Goal: Task Accomplishment & Management: Complete application form

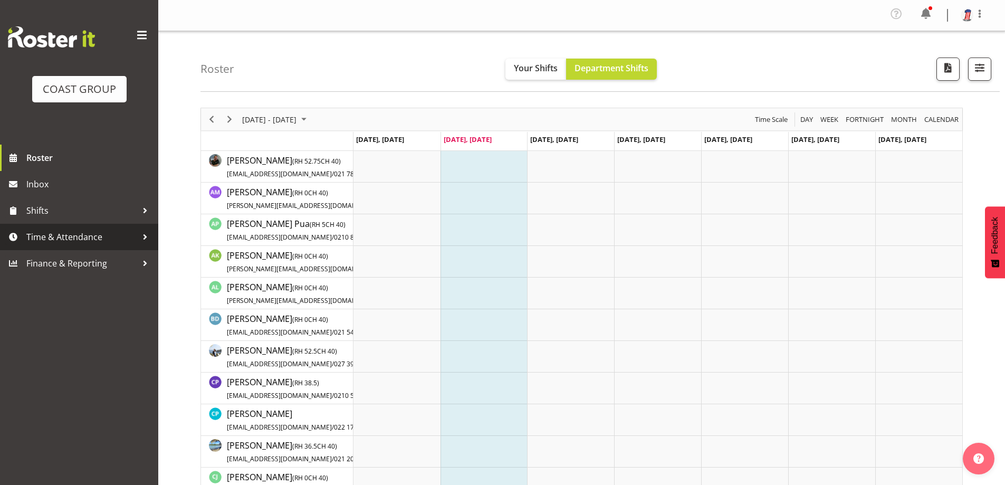
click at [102, 230] on span "Time & Attendance" at bounding box center [81, 237] width 111 height 16
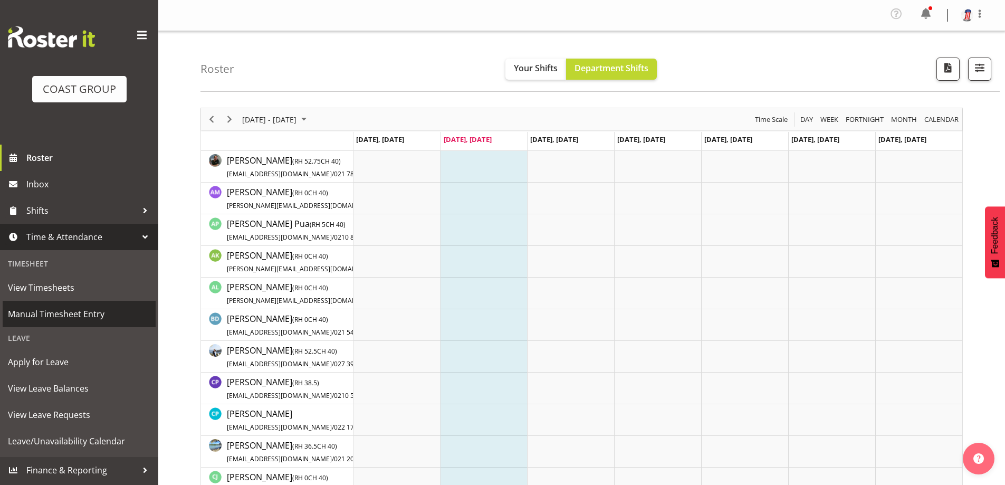
click at [104, 320] on span "Manual Timesheet Entry" at bounding box center [79, 314] width 142 height 16
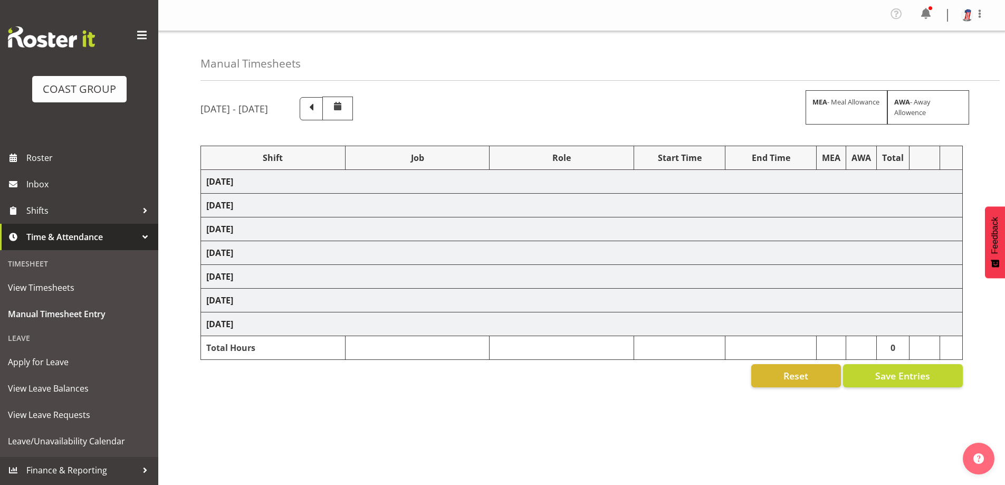
select select "38155"
select select "69"
select select "16"
select select "38155"
select select "69"
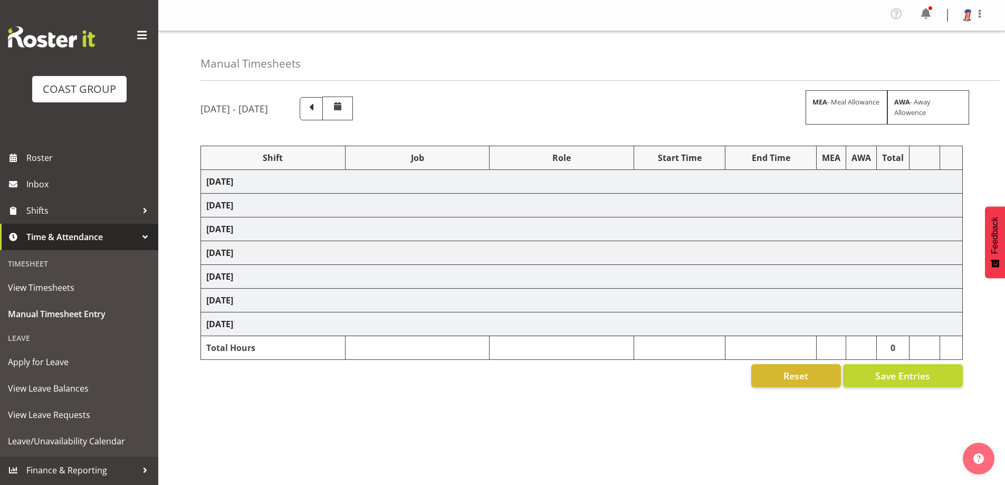
select select "38155"
select select "69"
select select "38155"
select select "69"
select select "38155"
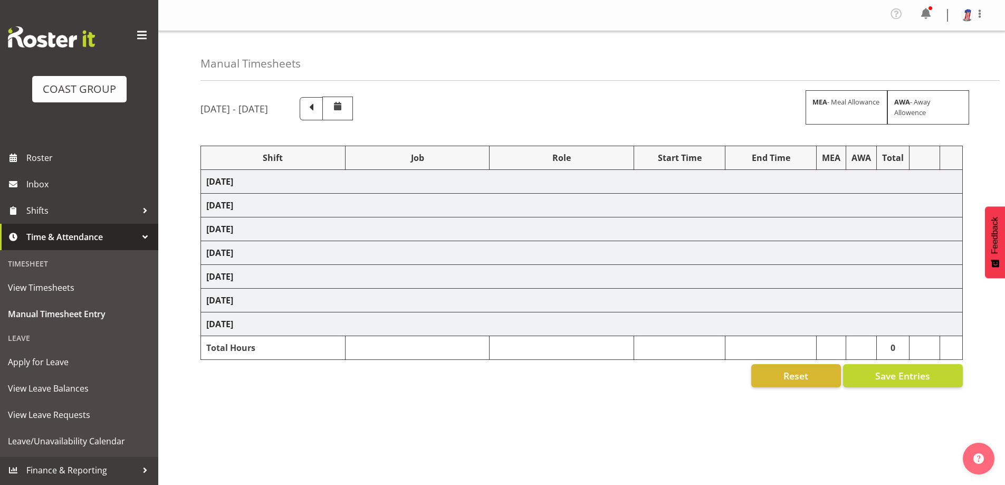
select select "69"
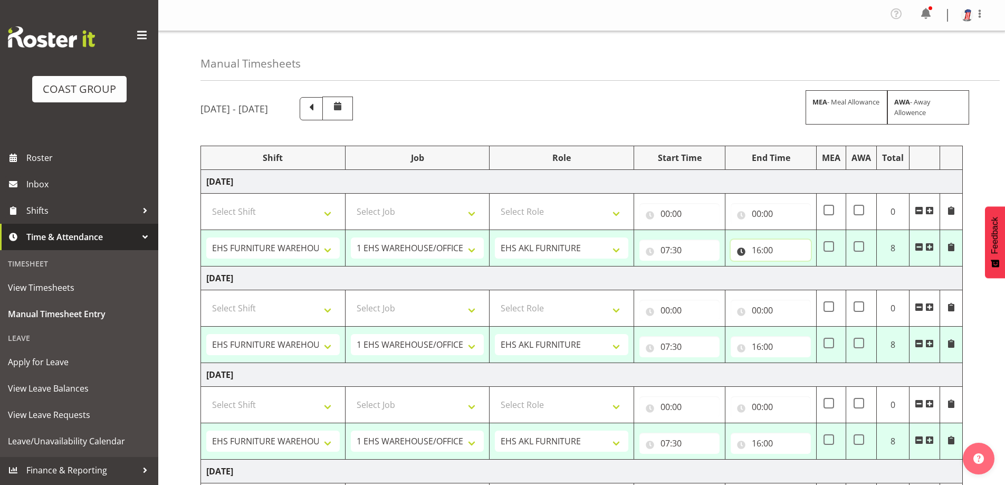
click at [754, 252] on input "16:00" at bounding box center [770, 249] width 80 height 21
click at [798, 274] on select "00 01 02 03 04 05 06 07 08 09 10 11 12 13 14 15 16 17 18 19 20 21 22 23" at bounding box center [803, 277] width 24 height 21
select select "17"
click at [791, 267] on select "00 01 02 03 04 05 06 07 08 09 10 11 12 13 14 15 16 17 18 19 20 21 22 23" at bounding box center [803, 277] width 24 height 21
type input "17:00"
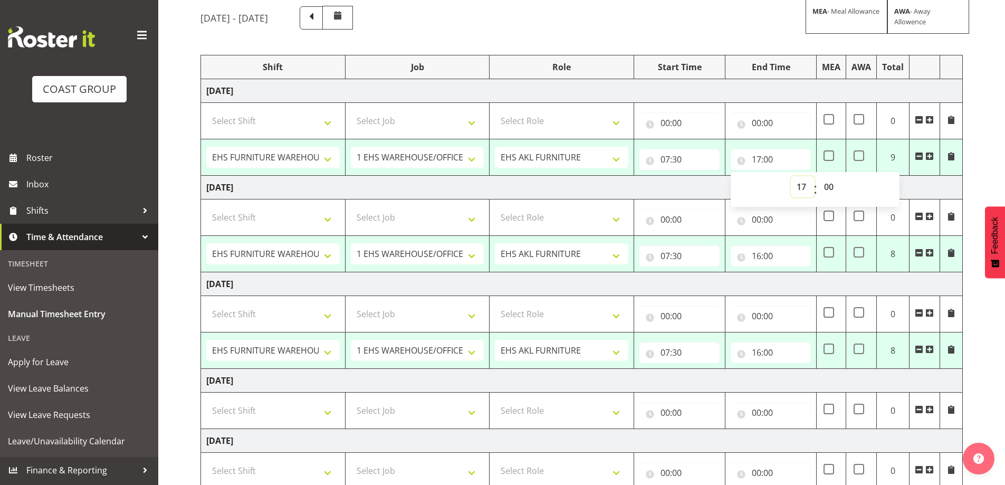
scroll to position [105, 0]
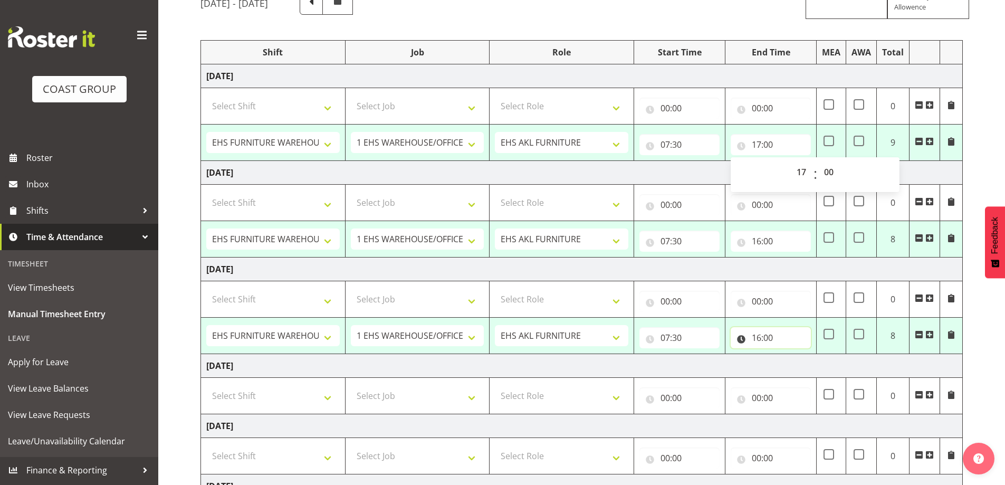
click at [766, 336] on input "16:00" at bounding box center [770, 337] width 80 height 21
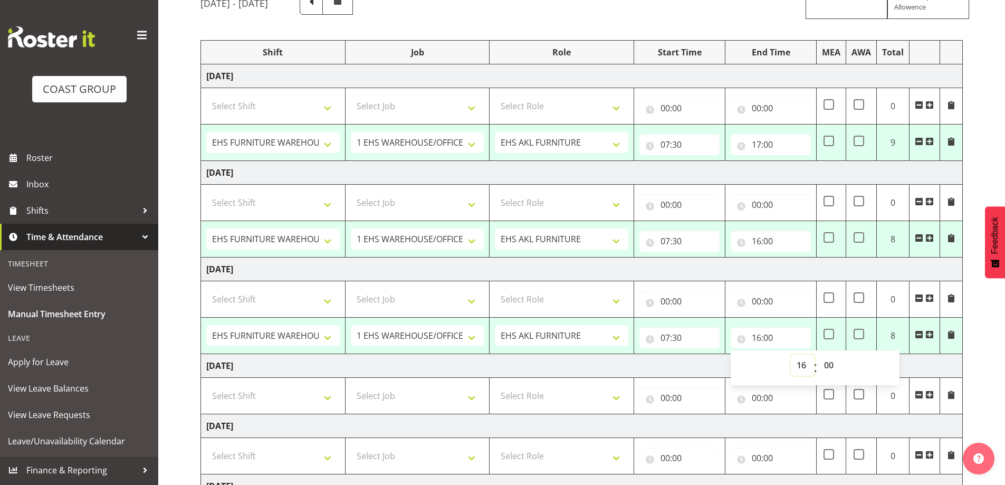
click at [801, 367] on select "00 01 02 03 04 05 06 07 08 09 10 11 12 13 14 15 16 17 18 19 20 21 22 23" at bounding box center [803, 364] width 24 height 21
select select "20"
click at [791, 354] on select "00 01 02 03 04 05 06 07 08 09 10 11 12 13 14 15 16 17 18 19 20 21 22 23" at bounding box center [803, 364] width 24 height 21
type input "20:00"
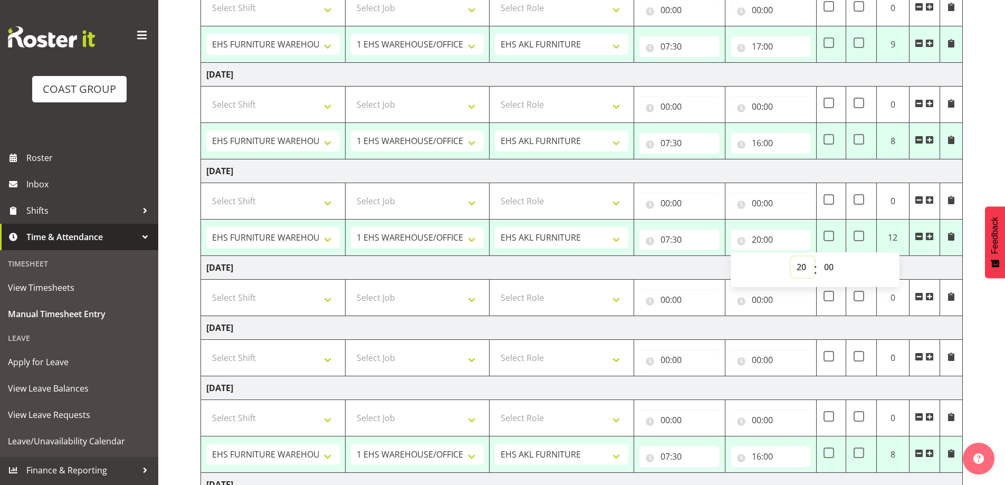
scroll to position [211, 0]
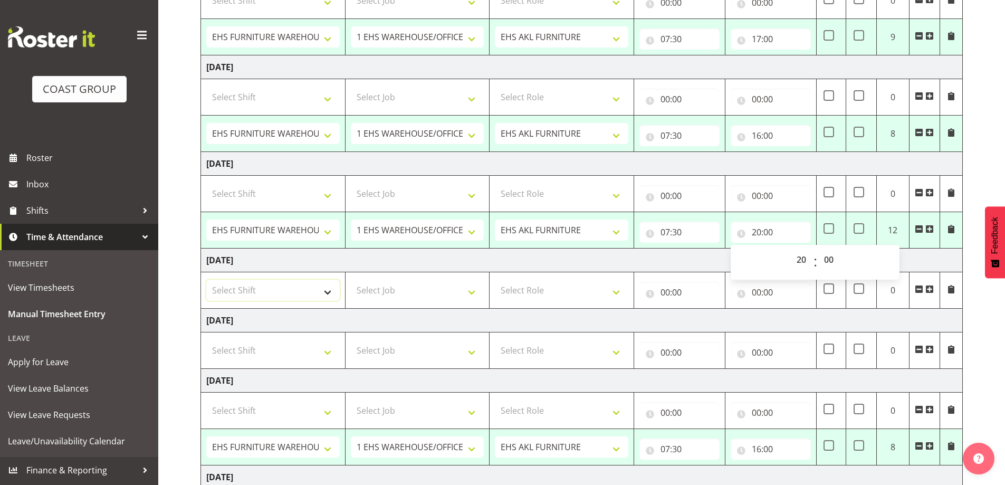
click at [330, 294] on select "Select Shift Assist Carlton EVents Assist Carlton EVents Assist Carlton Events …" at bounding box center [272, 290] width 133 height 21
select select "38155"
click at [206, 280] on select "Select Shift Assist Carlton EVents Assist Carlton EVents Assist Carlton Events …" at bounding box center [272, 290] width 133 height 21
click at [471, 295] on select "Select Job 1 Carlton Events 1 [PERSON_NAME][GEOGRAPHIC_DATA] 1 [PERSON_NAME][GE…" at bounding box center [417, 290] width 133 height 21
select select "69"
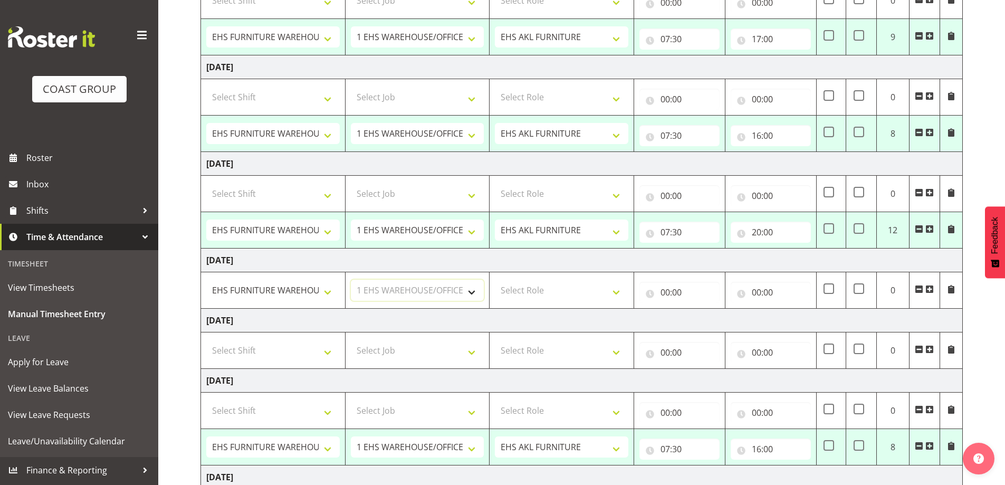
click at [351, 280] on select "Select Job 1 Carlton Events 1 [PERSON_NAME][GEOGRAPHIC_DATA] 1 [PERSON_NAME][GE…" at bounding box center [417, 290] width 133 height 21
click at [614, 293] on select "Select Role EHS AKL FURNITURE" at bounding box center [561, 290] width 133 height 21
select select "189"
click at [495, 280] on select "Select Role EHS AKL FURNITURE" at bounding box center [561, 290] width 133 height 21
click at [675, 291] on input "00:00" at bounding box center [679, 292] width 80 height 21
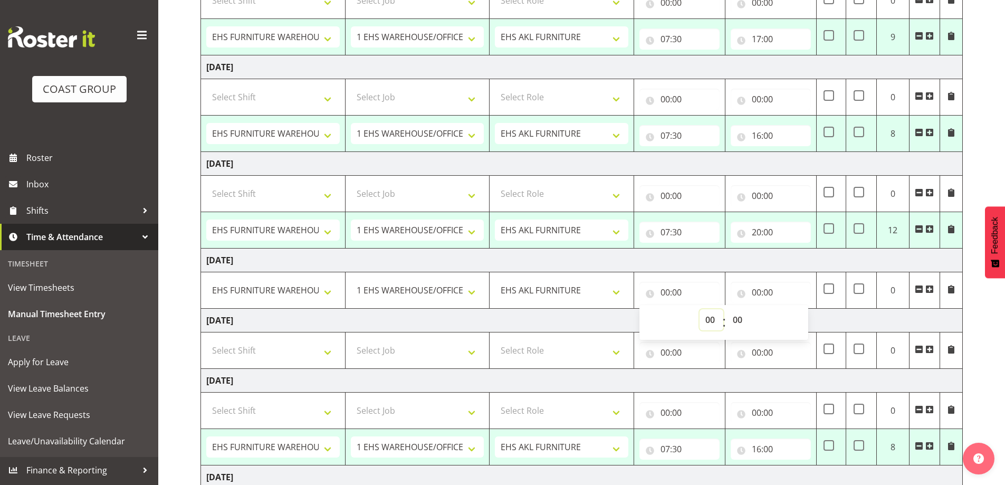
click at [706, 317] on select "00 01 02 03 04 05 06 07 08 09 10 11 12 13 14 15 16 17 18 19 20 21 22 23" at bounding box center [711, 319] width 24 height 21
select select "7"
click at [699, 309] on select "00 01 02 03 04 05 06 07 08 09 10 11 12 13 14 15 16 17 18 19 20 21 22 23" at bounding box center [711, 319] width 24 height 21
type input "07:00"
click at [735, 319] on select "00 01 02 03 04 05 06 07 08 09 10 11 12 13 14 15 16 17 18 19 20 21 22 23 24 25 2…" at bounding box center [739, 319] width 24 height 21
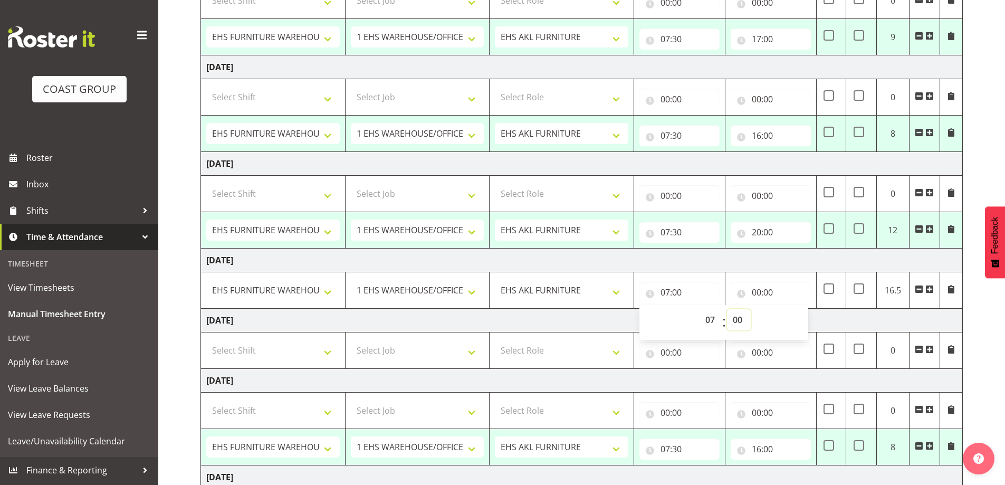
select select "30"
click at [727, 309] on select "00 01 02 03 04 05 06 07 08 09 10 11 12 13 14 15 16 17 18 19 20 21 22 23 24 25 2…" at bounding box center [739, 319] width 24 height 21
type input "07:30"
click at [770, 290] on input "00:00" at bounding box center [770, 292] width 80 height 21
click at [804, 321] on select "00 01 02 03 04 05 06 07 08 09 10 11 12 13 14 15 16 17 18 19 20 21 22 23" at bounding box center [803, 319] width 24 height 21
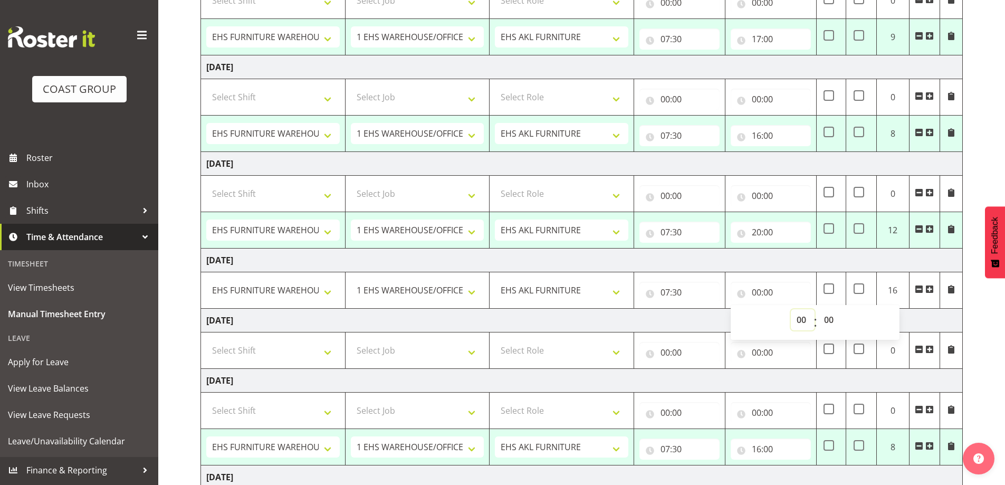
select select "16"
click at [791, 309] on select "00 01 02 03 04 05 06 07 08 09 10 11 12 13 14 15 16 17 18 19 20 21 22 23" at bounding box center [803, 319] width 24 height 21
type input "16:00"
click at [826, 317] on select "00 01 02 03 04 05 06 07 08 09 10 11 12 13 14 15 16 17 18 19 20 21 22 23 24 25 2…" at bounding box center [830, 319] width 24 height 21
select select "30"
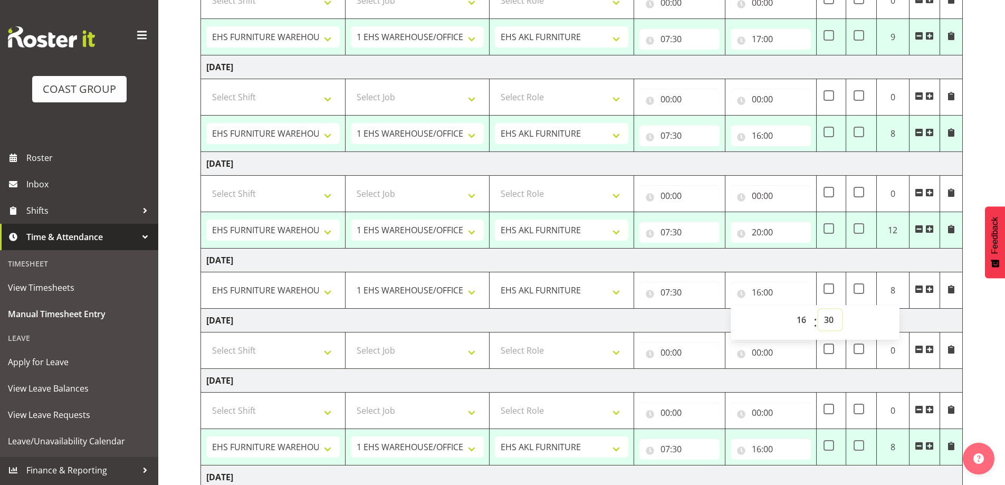
click at [818, 309] on select "00 01 02 03 04 05 06 07 08 09 10 11 12 13 14 15 16 17 18 19 20 21 22 23 24 25 2…" at bounding box center [830, 319] width 24 height 21
type input "16:30"
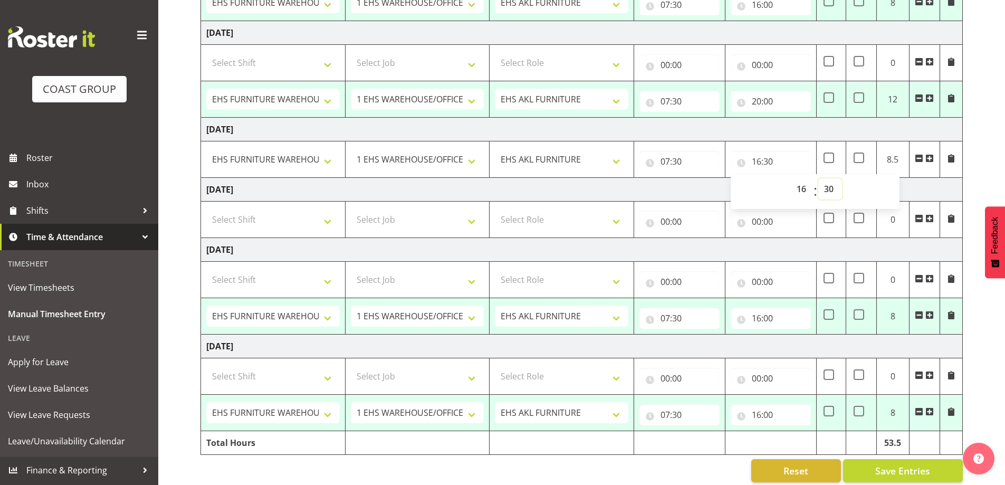
scroll to position [355, 0]
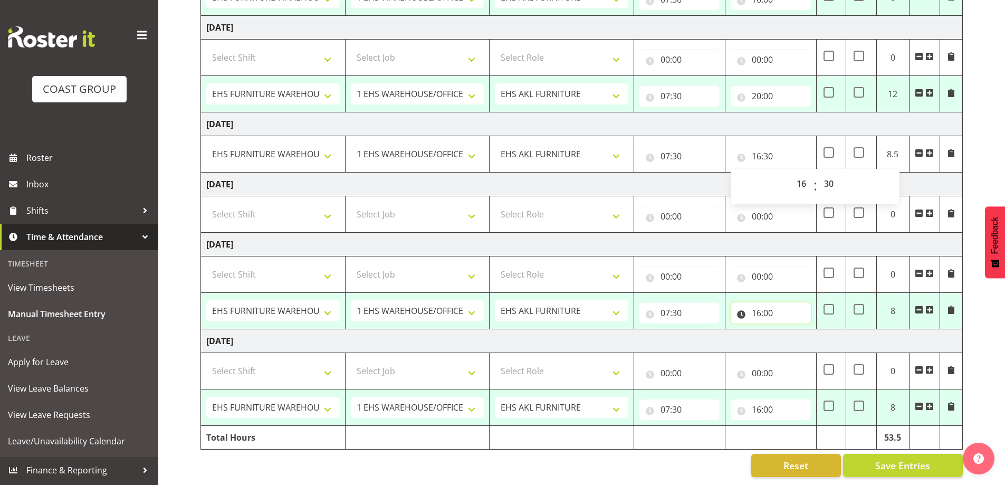
click at [762, 307] on input "16:00" at bounding box center [770, 312] width 80 height 21
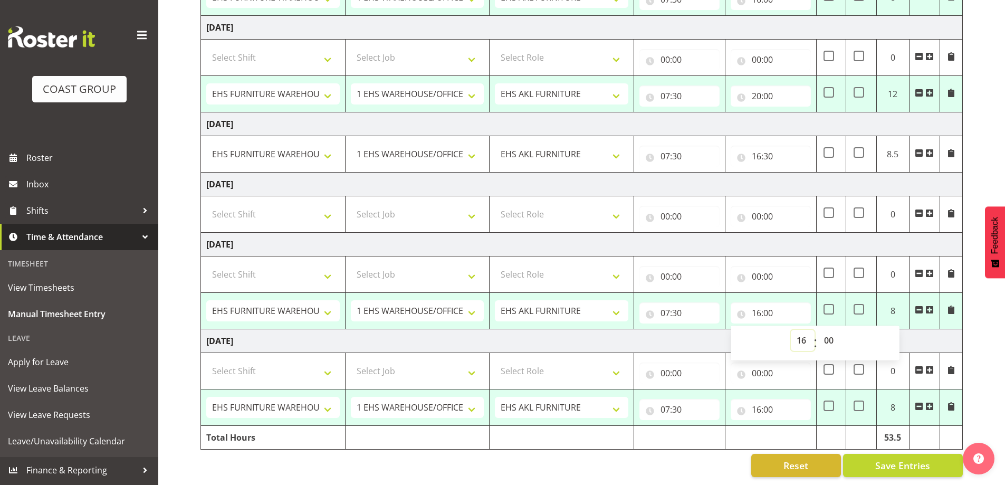
click at [795, 331] on select "00 01 02 03 04 05 06 07 08 09 10 11 12 13 14 15 16 17 18 19 20 21 22 23" at bounding box center [803, 340] width 24 height 21
select select "21"
click at [791, 330] on select "00 01 02 03 04 05 06 07 08 09 10 11 12 13 14 15 16 17 18 19 20 21 22 23" at bounding box center [803, 340] width 24 height 21
type input "21:00"
click at [826, 332] on select "00 01 02 03 04 05 06 07 08 09 10 11 12 13 14 15 16 17 18 19 20 21 22 23 24 25 2…" at bounding box center [830, 340] width 24 height 21
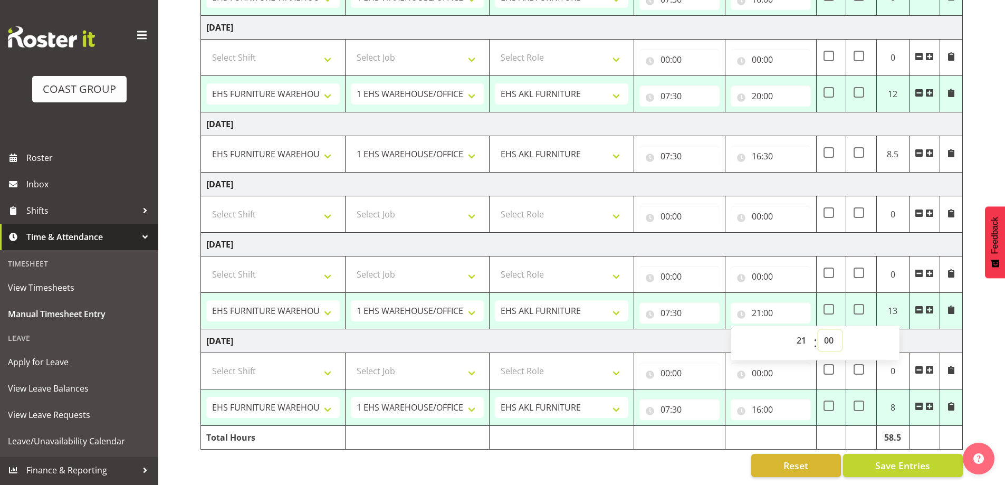
select select "30"
click at [818, 330] on select "00 01 02 03 04 05 06 07 08 09 10 11 12 13 14 15 16 17 18 19 20 21 22 23 24 25 2…" at bounding box center [830, 340] width 24 height 21
type input "21:30"
click at [990, 332] on div "[DATE] - [DATE] MEA - Meal Allowance AWA - Away Allowence Shift Job Role Start …" at bounding box center [602, 113] width 804 height 743
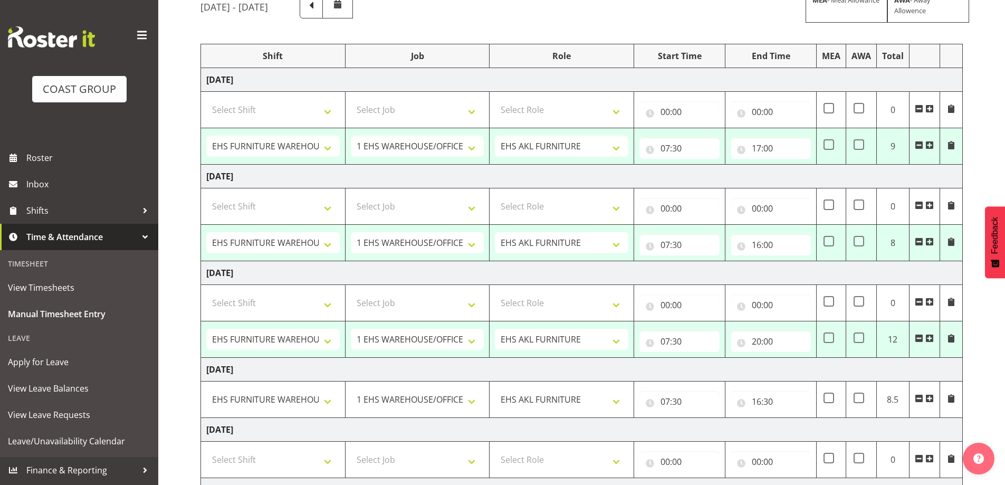
scroll to position [105, 0]
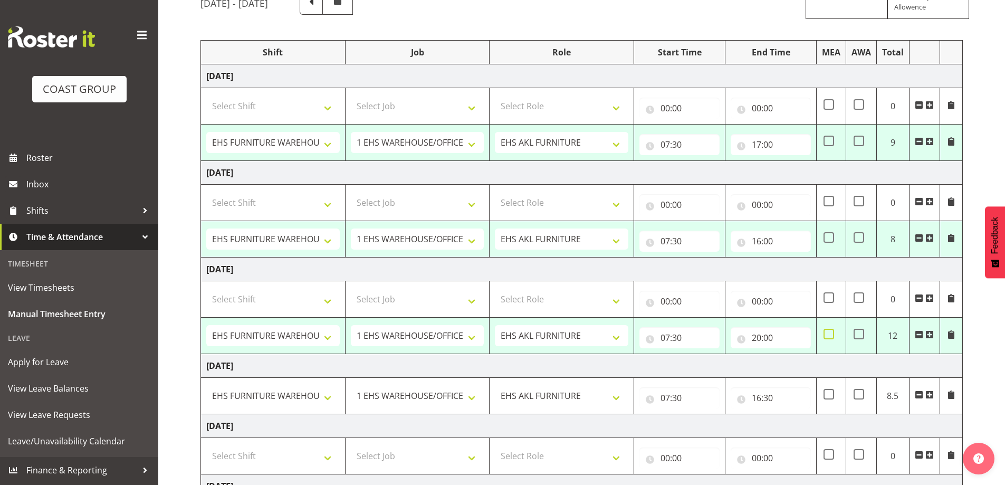
click at [831, 330] on span at bounding box center [828, 334] width 11 height 11
click at [830, 331] on input "checkbox" at bounding box center [826, 334] width 7 height 7
checkbox input "true"
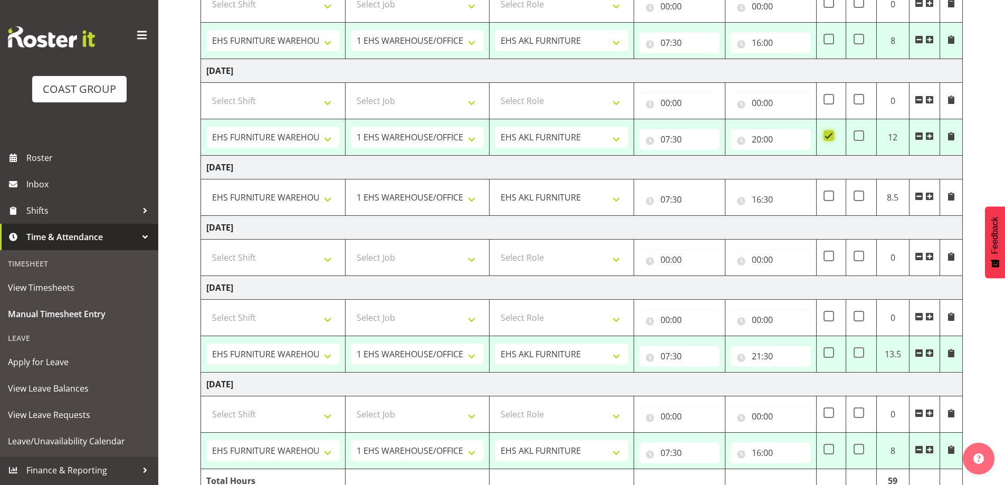
scroll to position [355, 0]
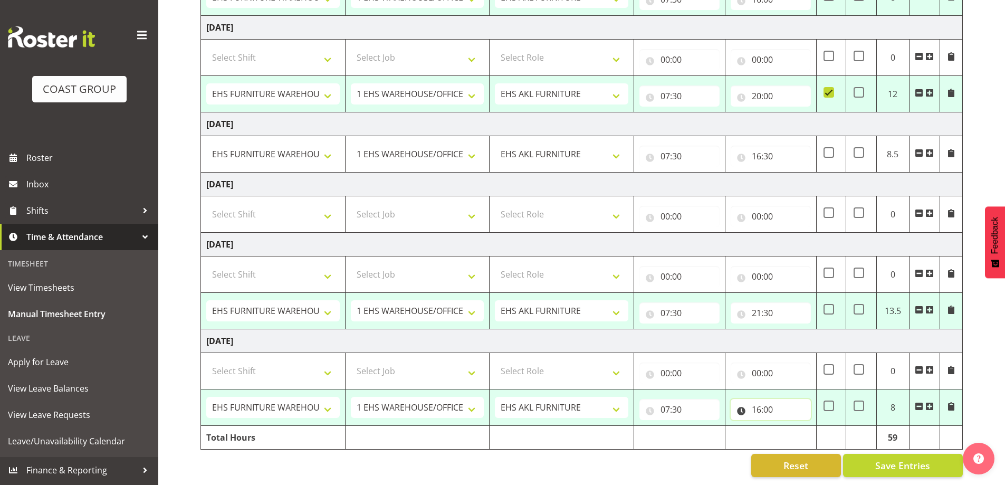
click at [763, 399] on input "16:00" at bounding box center [770, 409] width 80 height 21
click at [800, 426] on select "00 01 02 03 04 05 06 07 08 09 10 11 12 13 14 15 16 17 18 19 20 21 22 23" at bounding box center [803, 436] width 24 height 21
select select "21"
click at [791, 426] on select "00 01 02 03 04 05 06 07 08 09 10 11 12 13 14 15 16 17 18 19 20 21 22 23" at bounding box center [803, 436] width 24 height 21
type input "21:00"
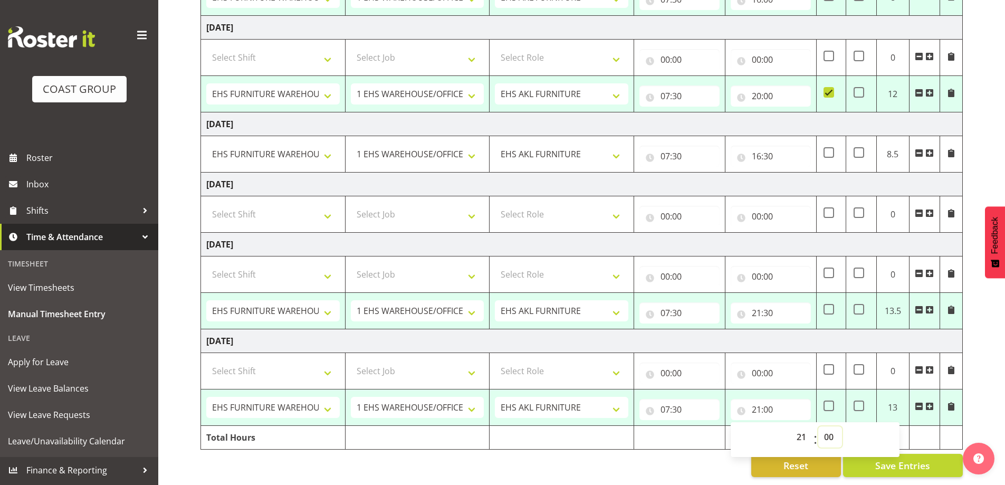
click at [833, 426] on select "00 01 02 03 04 05 06 07 08 09 10 11 12 13 14 15 16 17 18 19 20 21 22 23 24 25 2…" at bounding box center [830, 436] width 24 height 21
click at [834, 431] on select "00 01 02 03 04 05 06 07 08 09 10 11 12 13 14 15 16 17 18 19 20 21 22 23 24 25 2…" at bounding box center [830, 436] width 24 height 21
select select "45"
click at [818, 426] on select "00 01 02 03 04 05 06 07 08 09 10 11 12 13 14 15 16 17 18 19 20 21 22 23 24 25 2…" at bounding box center [830, 436] width 24 height 21
type input "21:45"
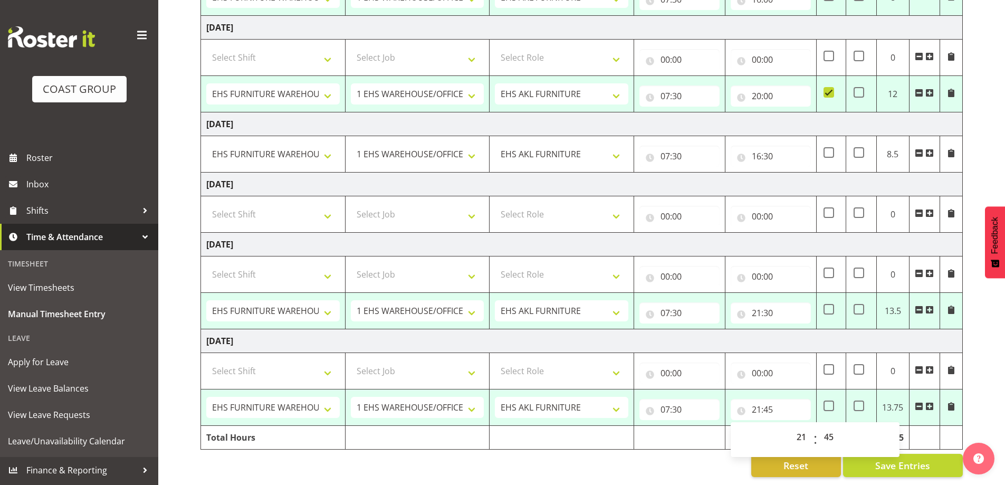
click at [979, 380] on div "[DATE] - [DATE] MEA - Meal Allowance AWA - Away Allowence Shift Job Role Start …" at bounding box center [602, 113] width 804 height 743
click at [831, 400] on span at bounding box center [828, 405] width 11 height 11
click at [830, 402] on input "checkbox" at bounding box center [826, 405] width 7 height 7
checkbox input "true"
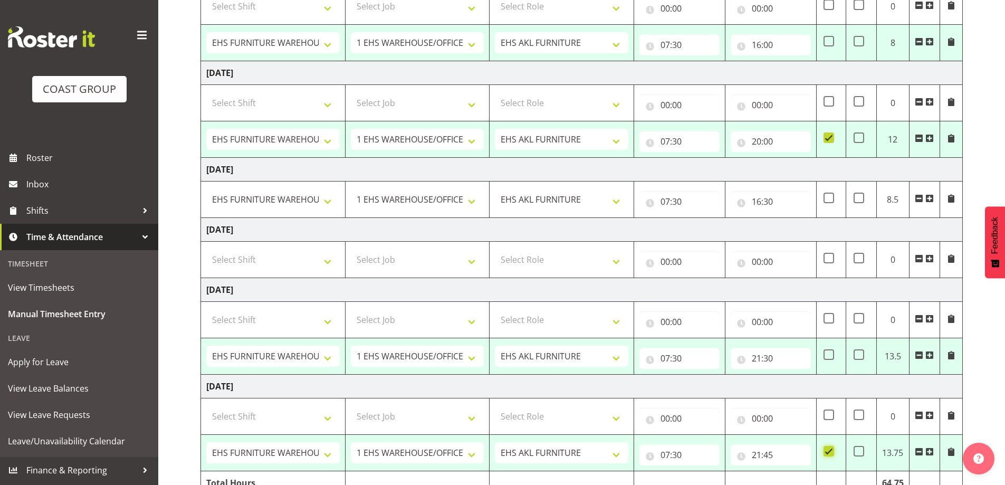
scroll to position [302, 0]
click at [833, 355] on span at bounding box center [828, 354] width 11 height 11
click at [830, 355] on input "checkbox" at bounding box center [826, 354] width 7 height 7
checkbox input "true"
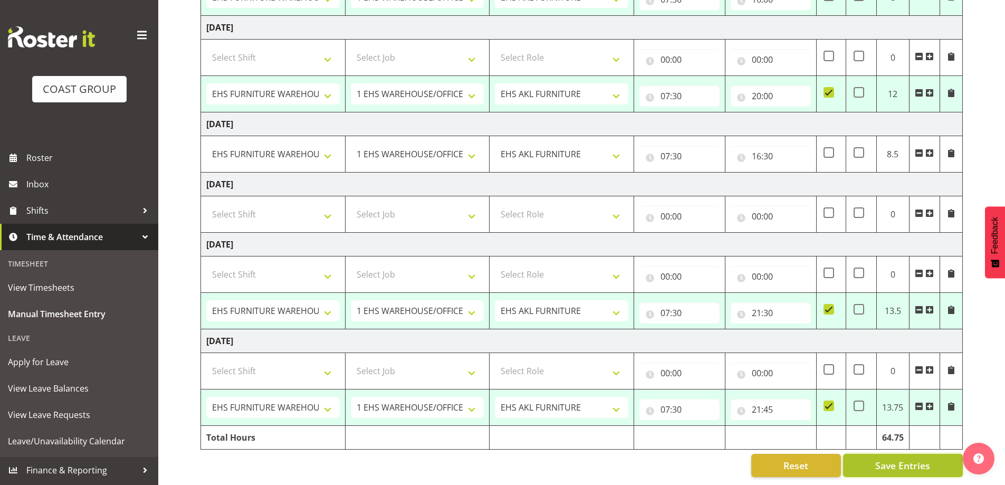
click at [930, 458] on span "Save Entries" at bounding box center [902, 465] width 55 height 14
select select "38155"
select select "69"
type input "07:30"
type input "17:00"
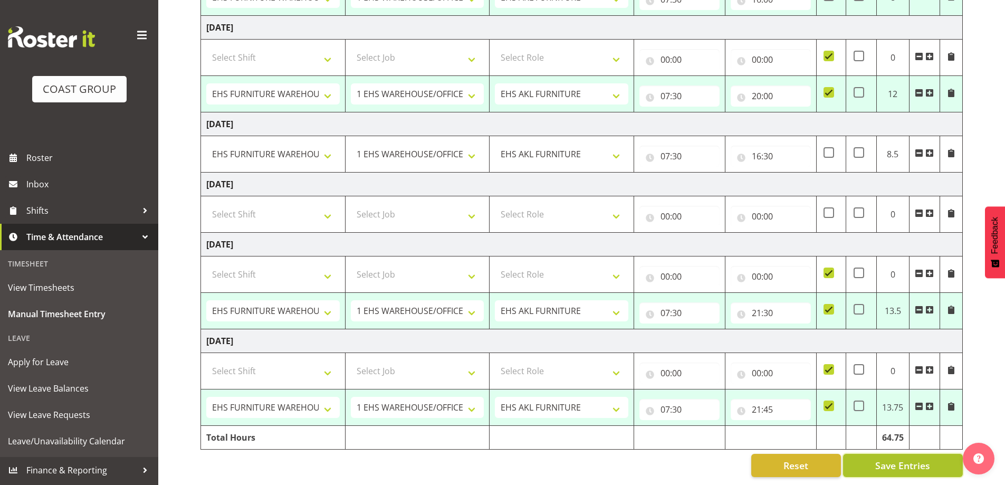
select select "38155"
select select "69"
type input "07:30"
type input "16:00"
select select "38155"
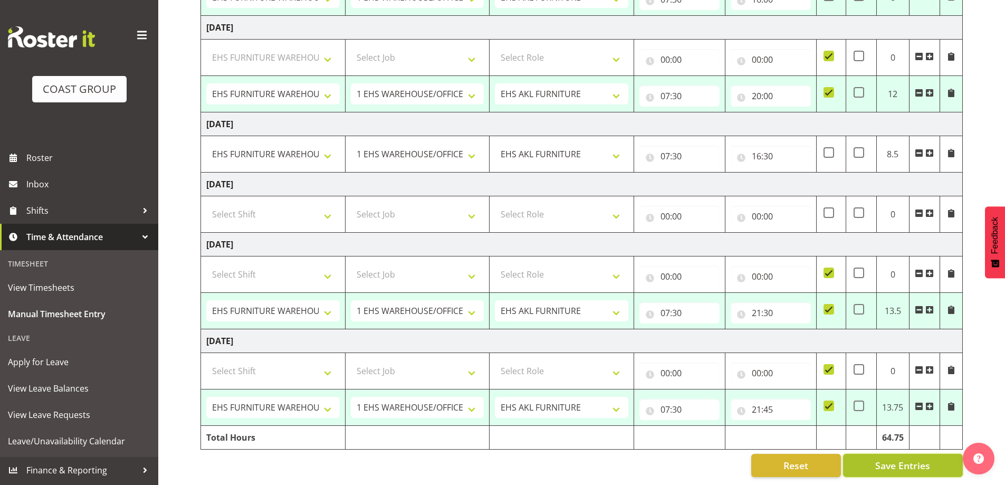
select select "69"
type input "07:30"
type input "20:00"
checkbox input "true"
select select "38155"
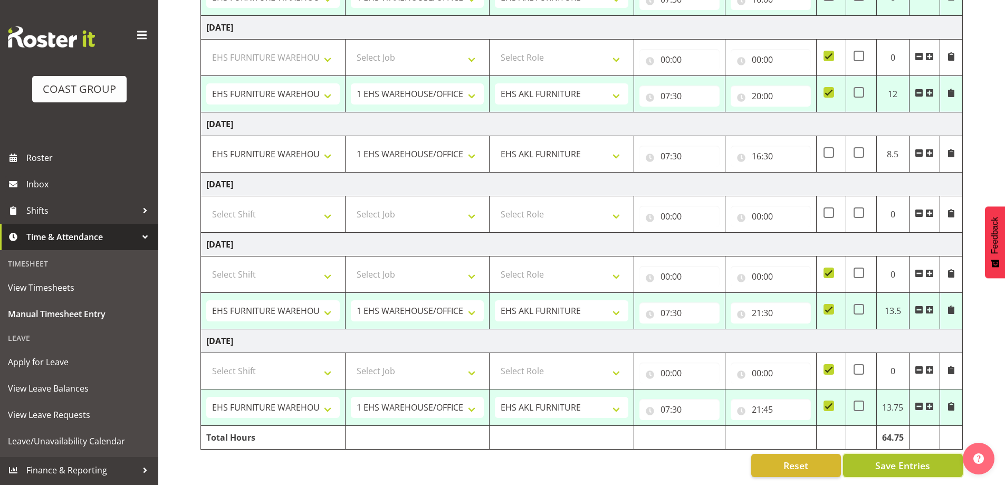
select select "69"
type input "07:30"
type input "21:30"
checkbox input "true"
select select "38155"
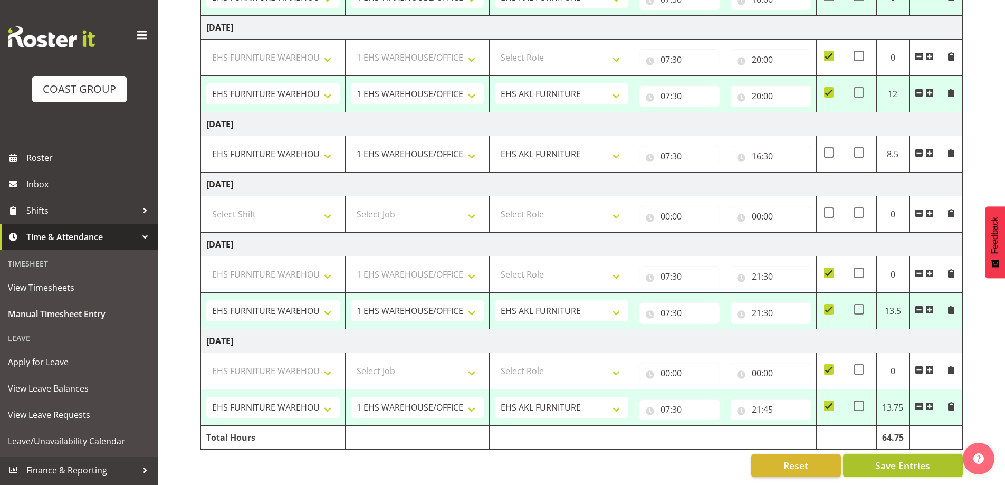
select select "69"
type input "07:30"
type input "21:45"
checkbox input "true"
select select "38155"
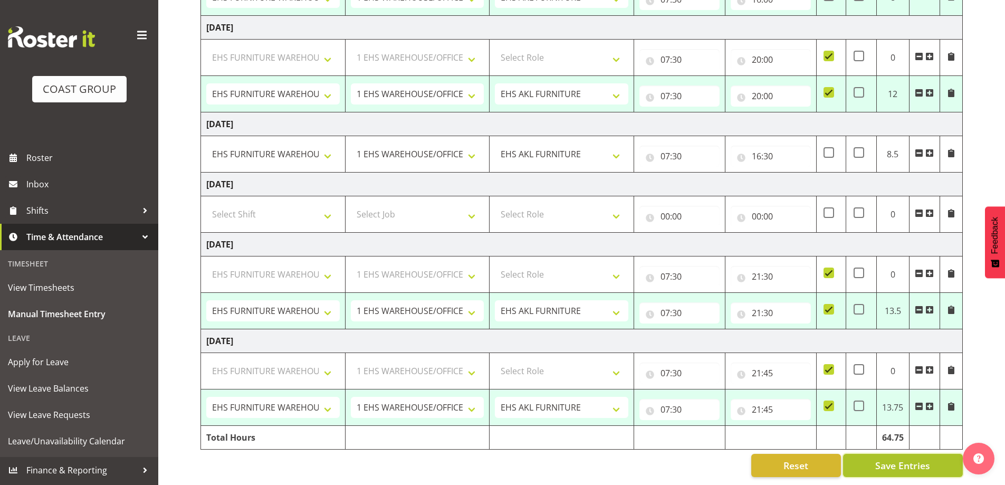
select select "69"
select select "38155"
select select "69"
select select "38155"
select select "69"
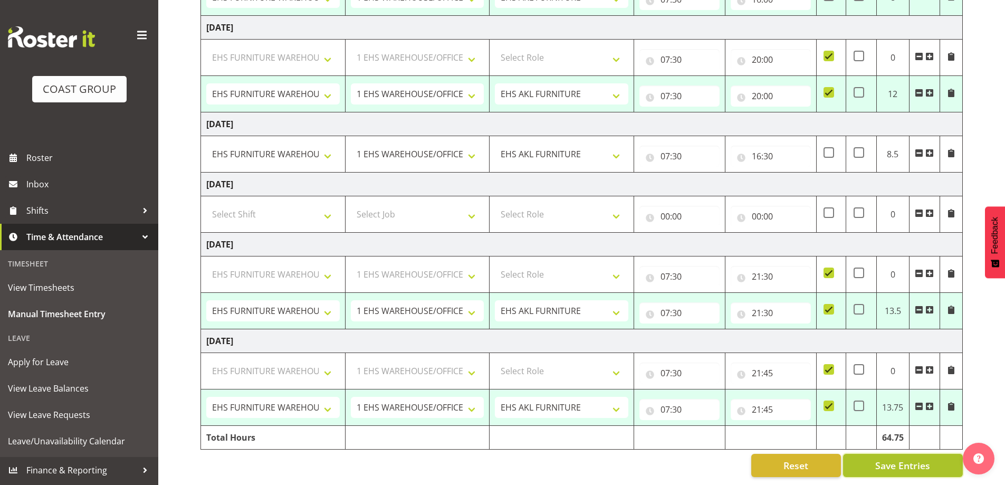
select select "38155"
select select "69"
select select "38155"
select select "69"
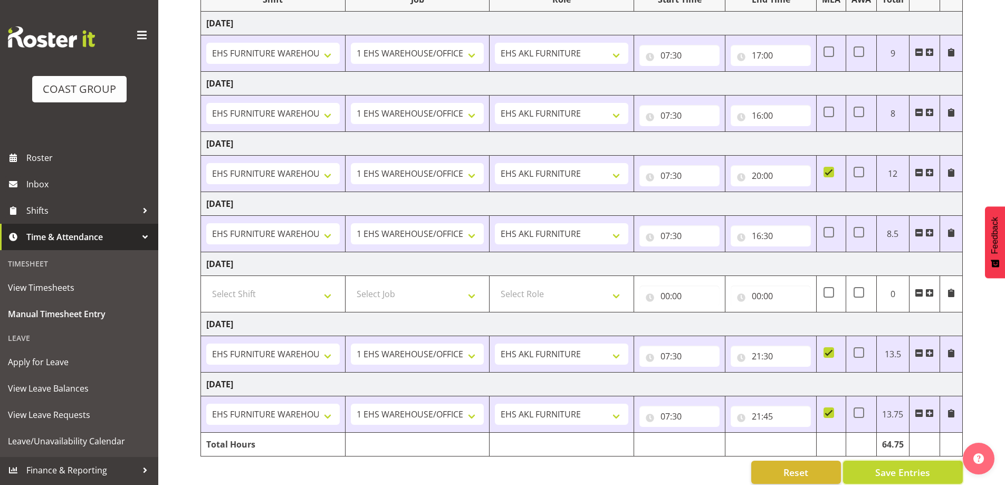
scroll to position [173, 0]
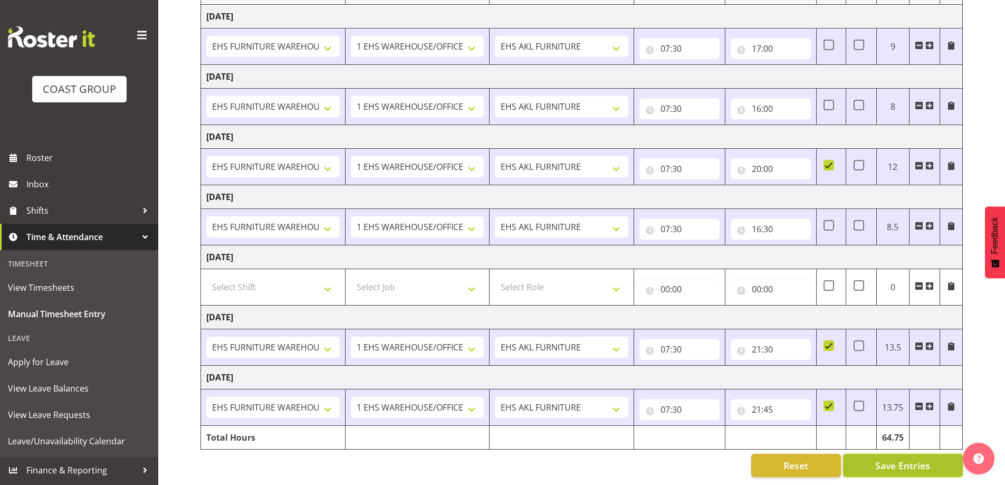
click at [875, 454] on button "Save Entries" at bounding box center [903, 465] width 120 height 23
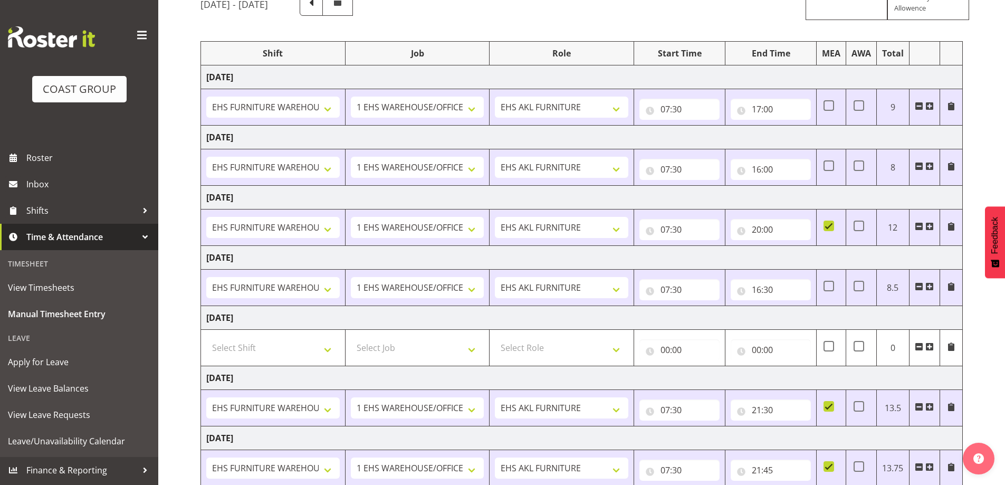
scroll to position [0, 0]
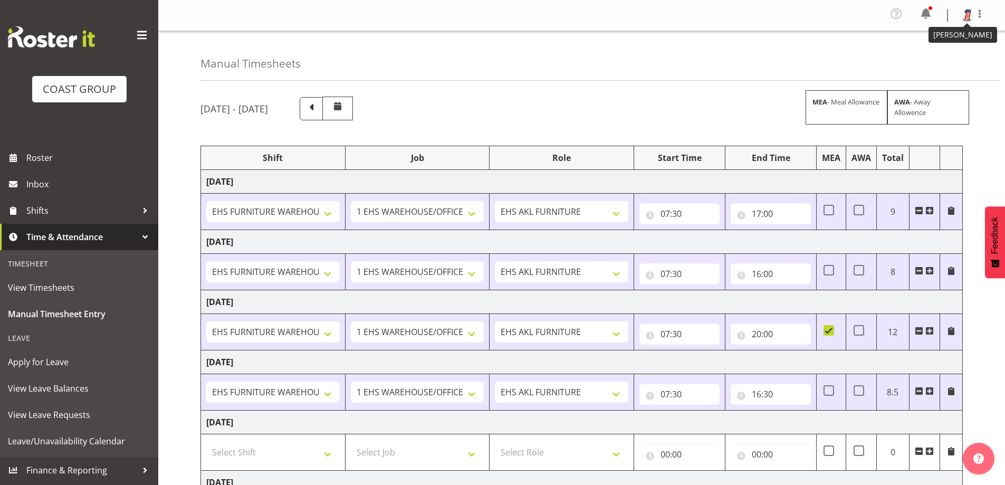
click at [966, 13] on img at bounding box center [966, 15] width 13 height 13
click at [925, 57] on link "Log Out" at bounding box center [934, 58] width 101 height 19
